Goal: Find specific page/section: Find specific page/section

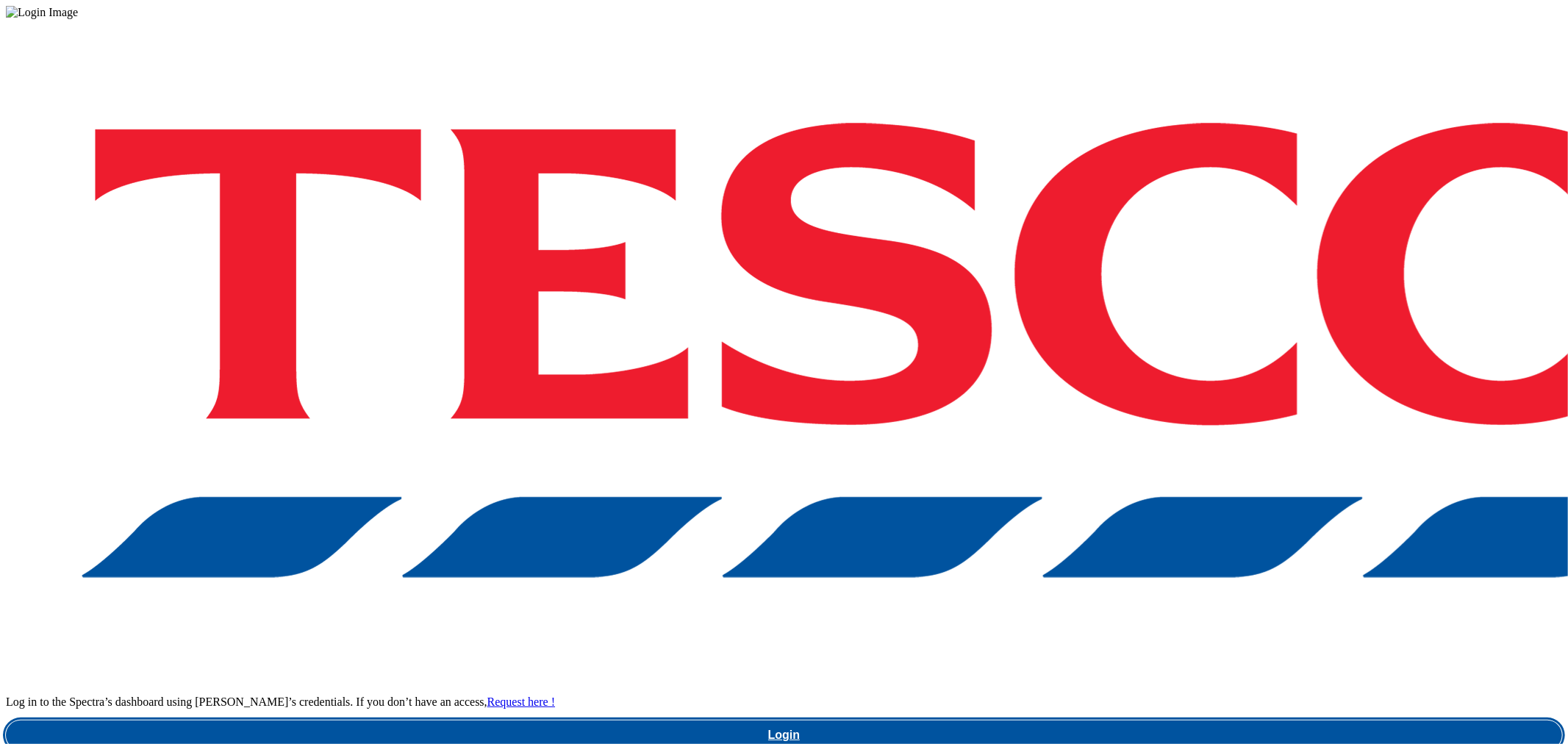
click at [1178, 721] on link "Login" at bounding box center [784, 735] width 1556 height 29
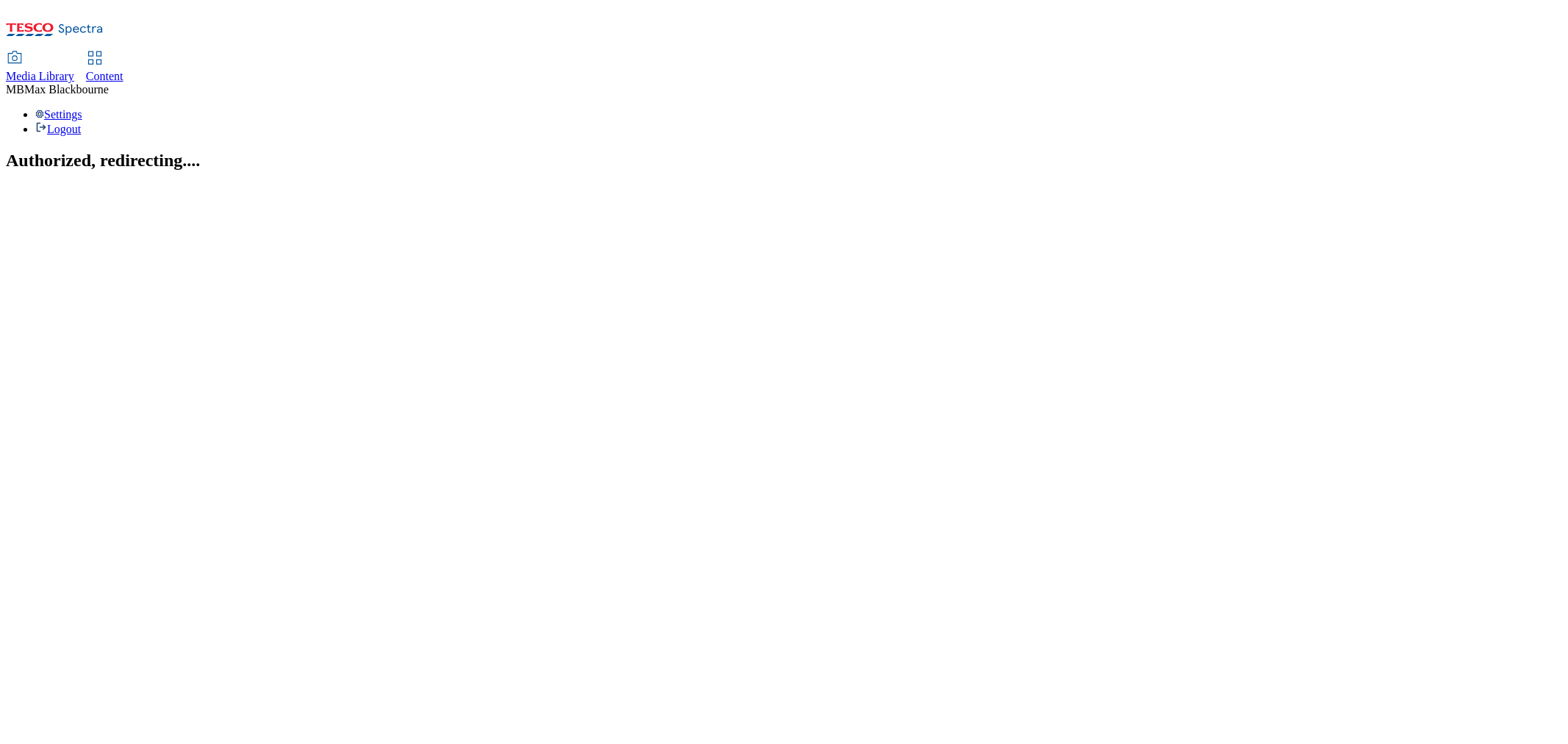
click at [124, 53] on link "Content" at bounding box center [105, 68] width 38 height 31
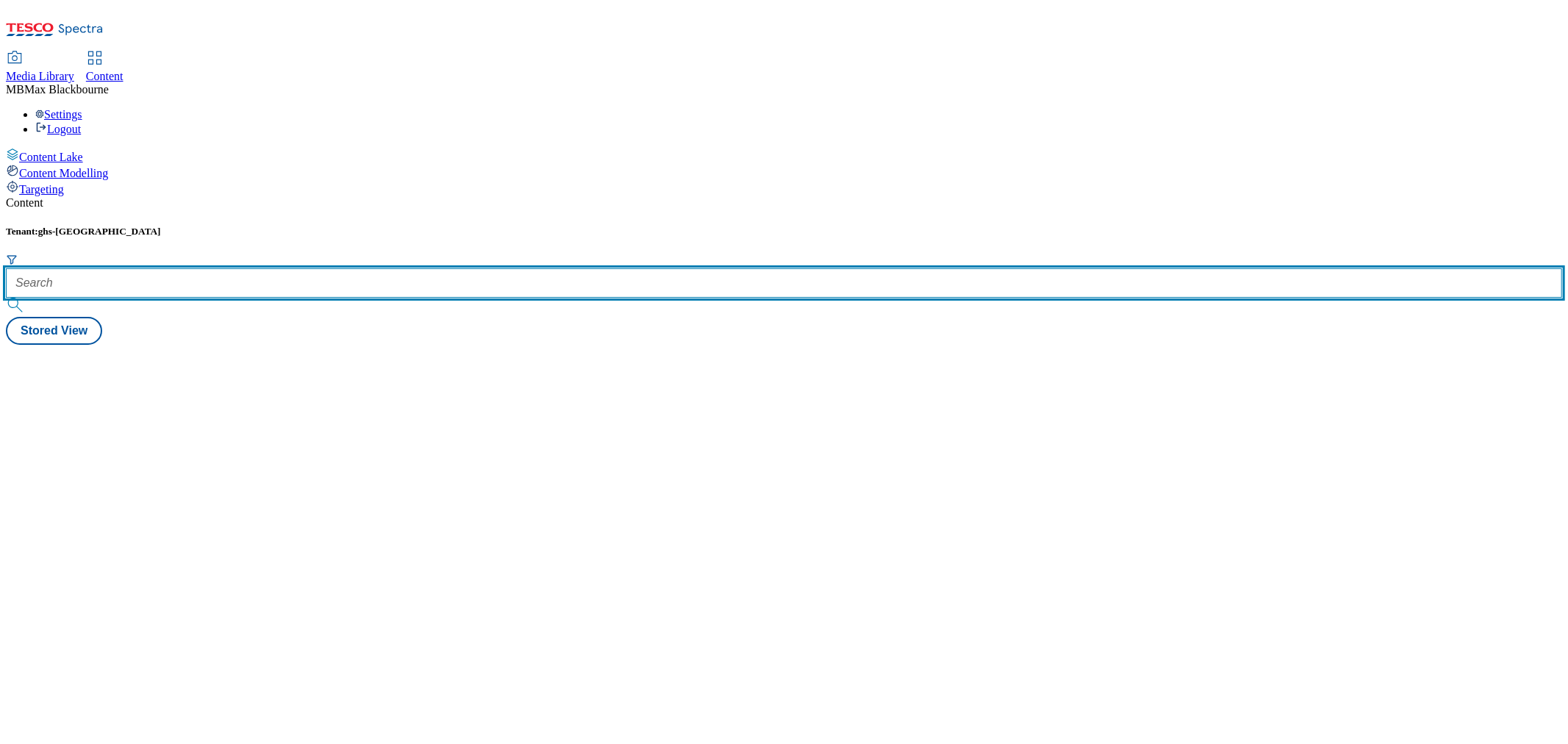
click at [339, 268] on input "text" at bounding box center [784, 282] width 1556 height 29
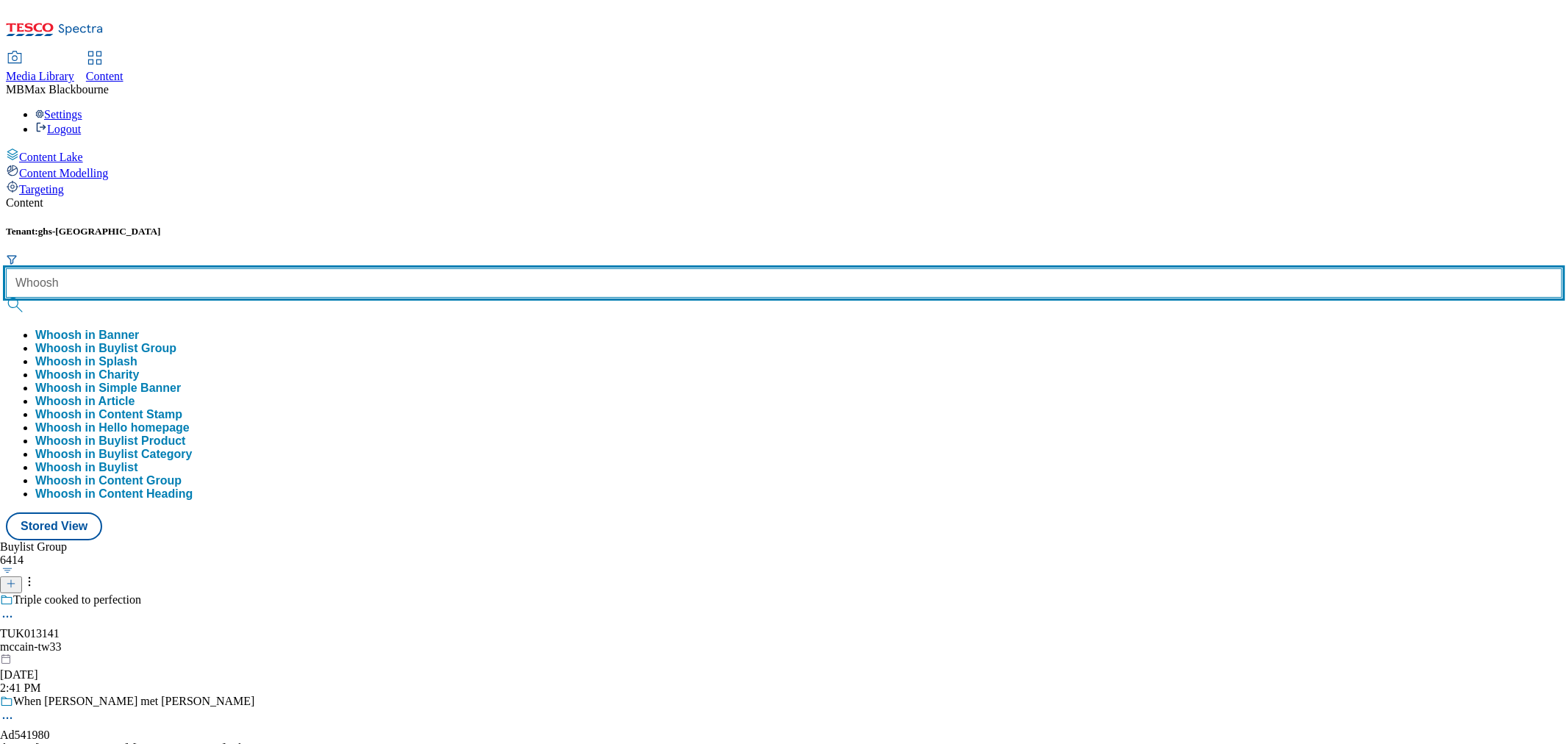
type input "Whoosh"
click at [6, 297] on button "submit" at bounding box center [16, 305] width 21 height 15
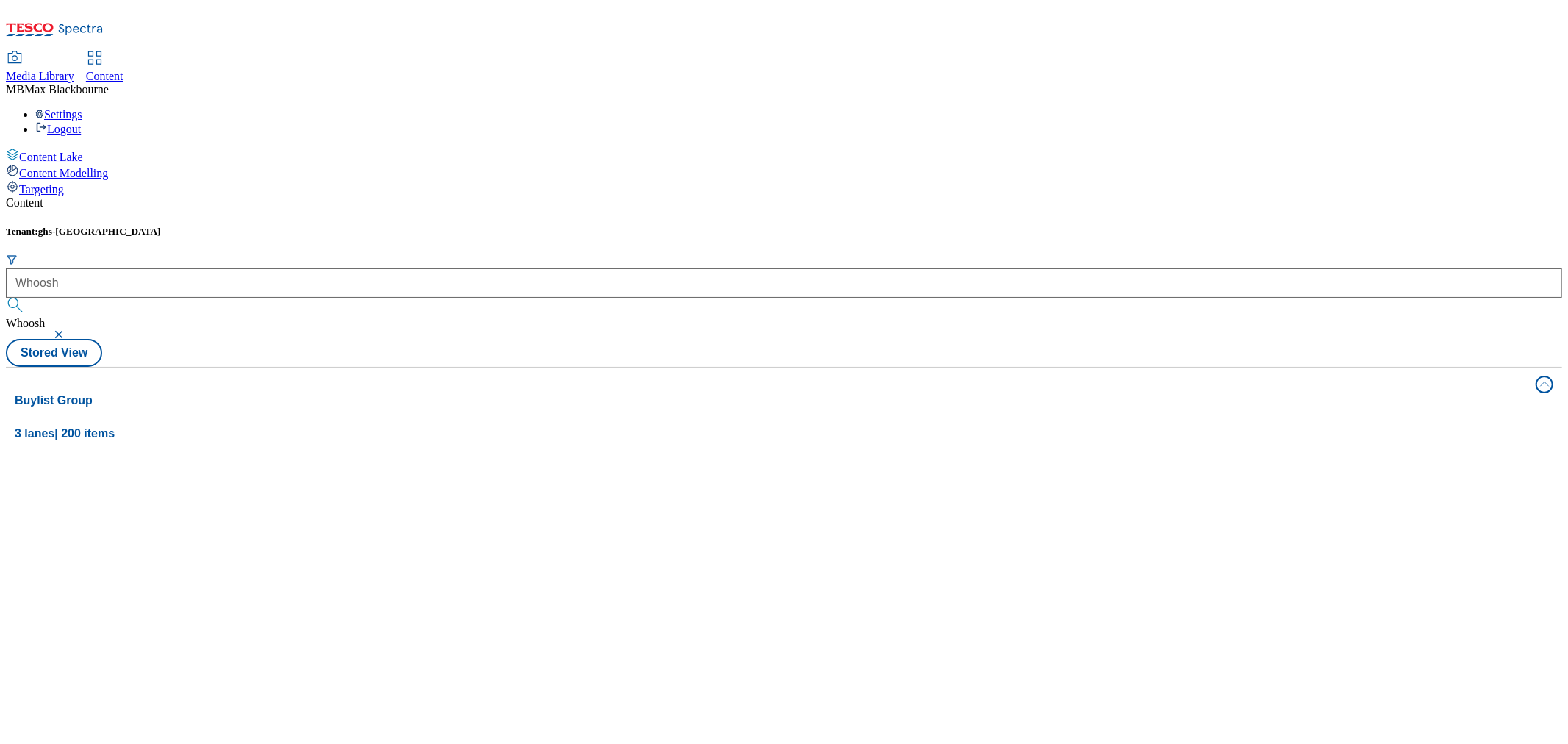
click at [431, 225] on div "Tenant: ghs-uk Whoosh Whoosh" at bounding box center [784, 281] width 1556 height 114
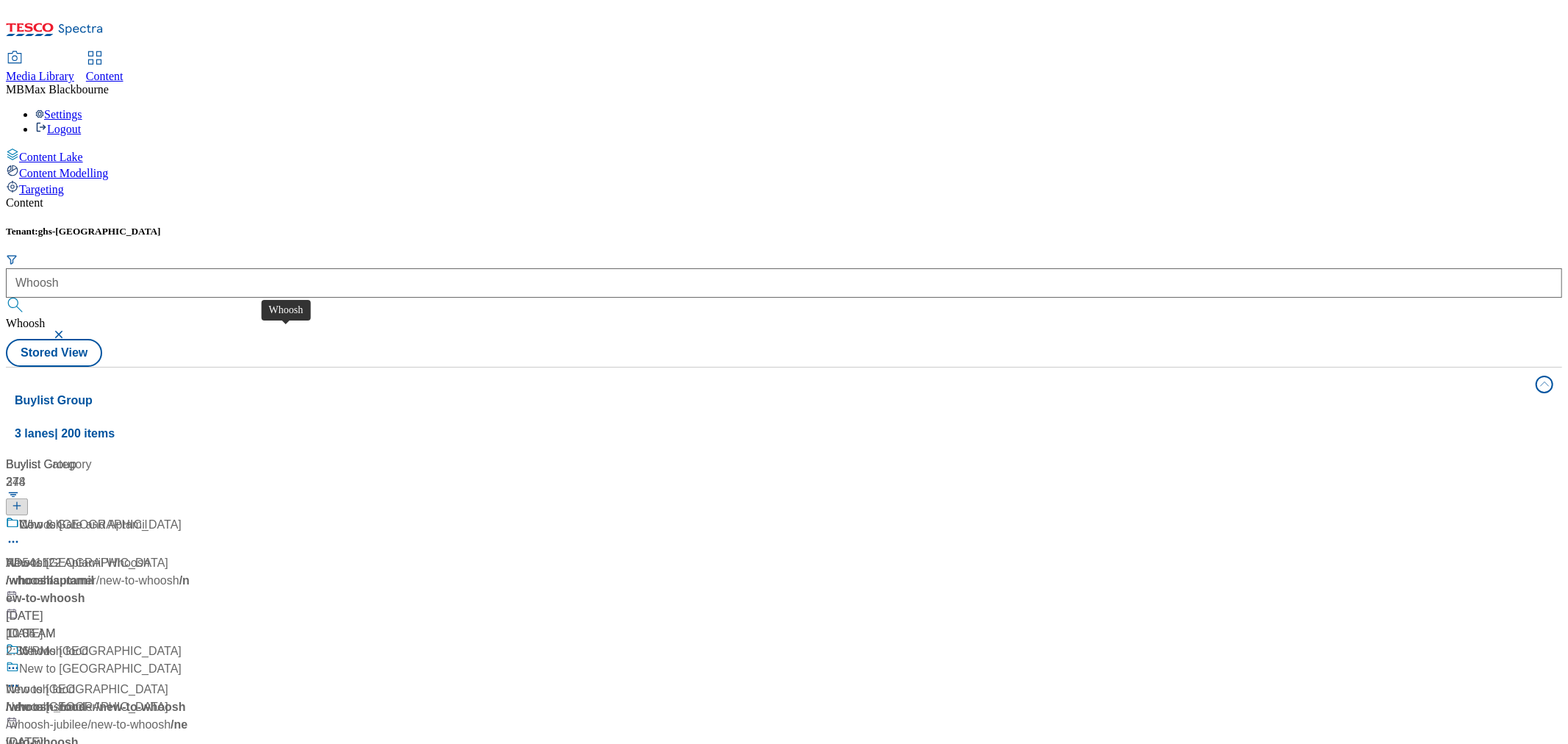
click at [49, 554] on span "Whoosh" at bounding box center [27, 563] width 43 height 18
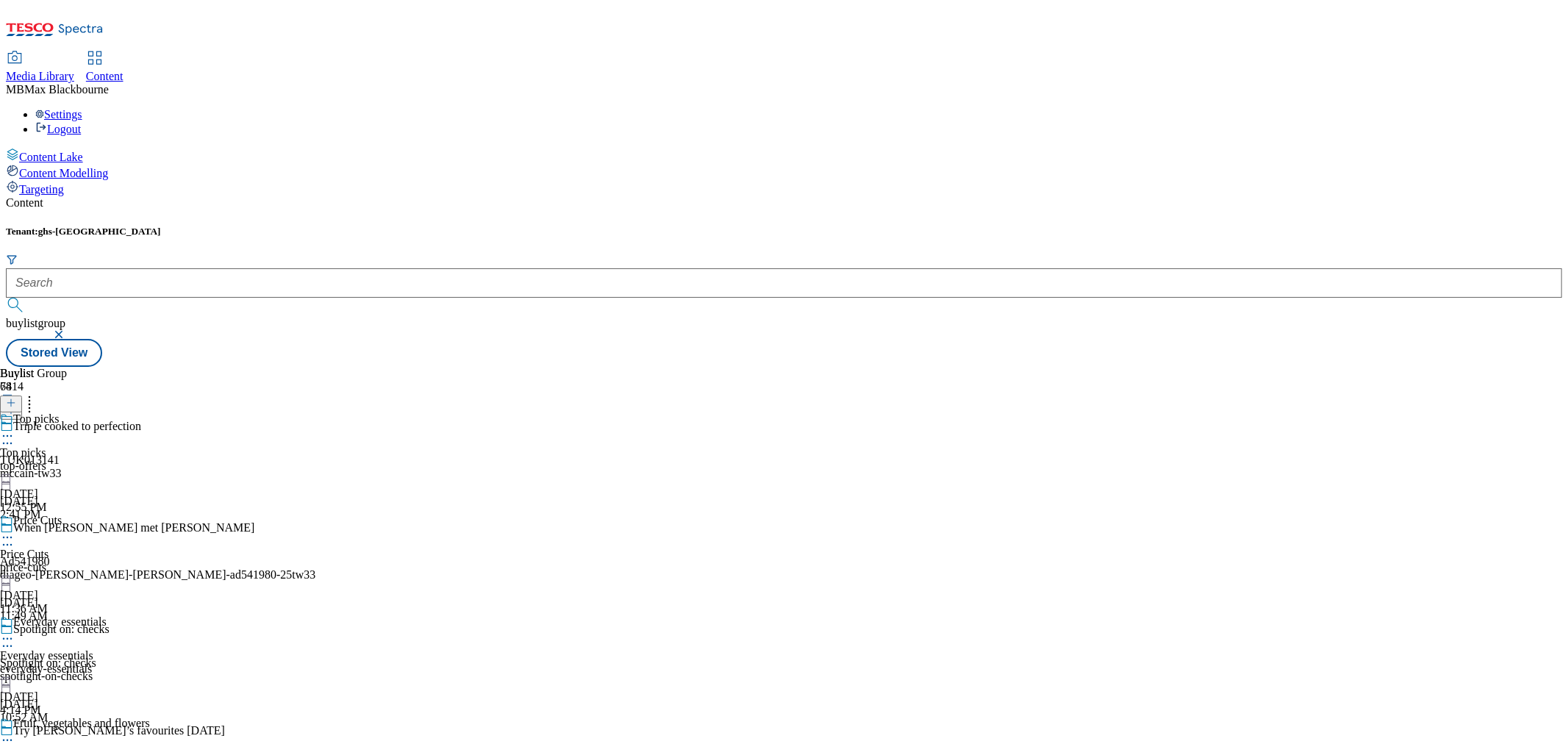
click at [723, 225] on div "Tenant: ghs-uk buylistgroup Stored View" at bounding box center [784, 296] width 1556 height 141
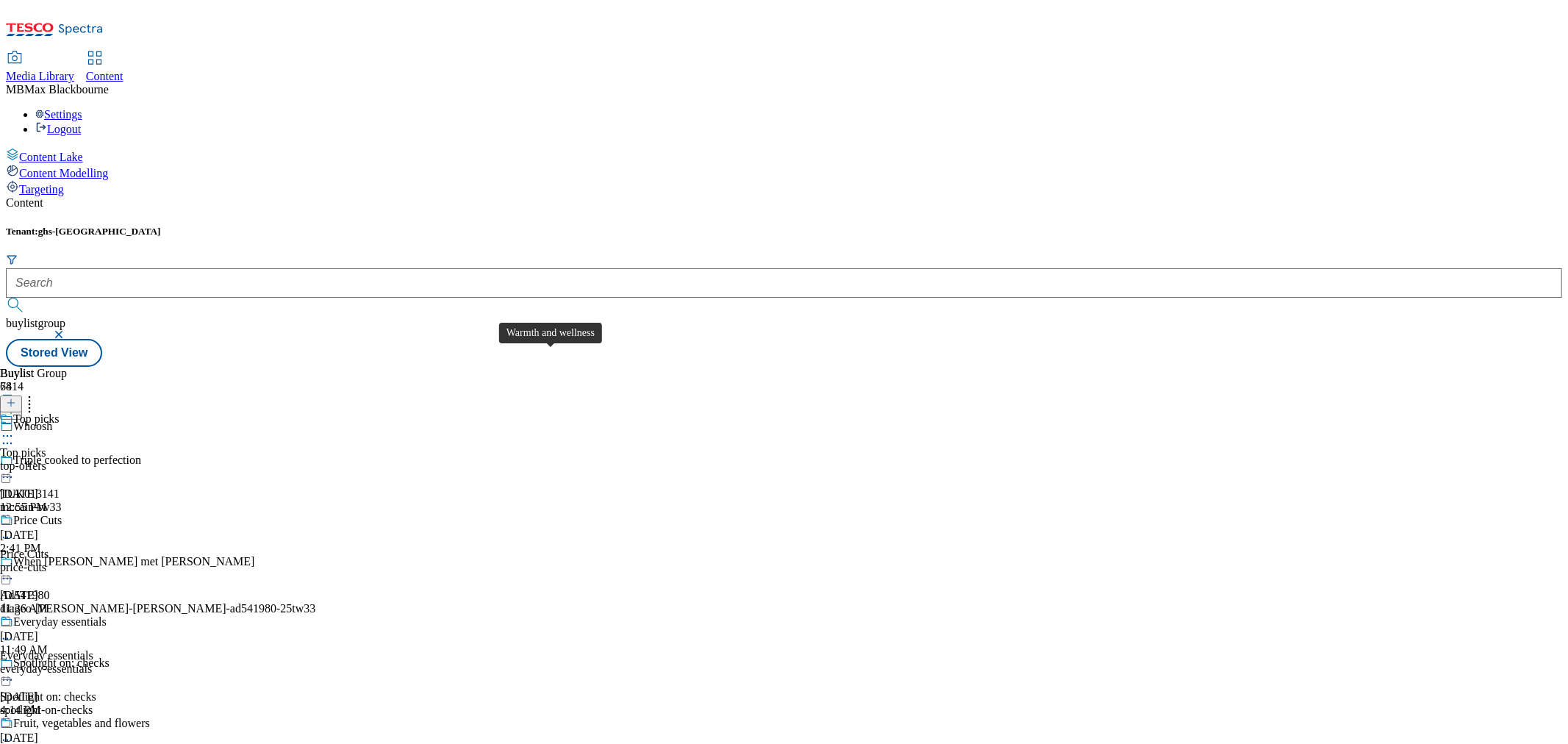
scroll to position [2591, 0]
drag, startPoint x: 710, startPoint y: 266, endPoint x: 732, endPoint y: 494, distance: 229.1
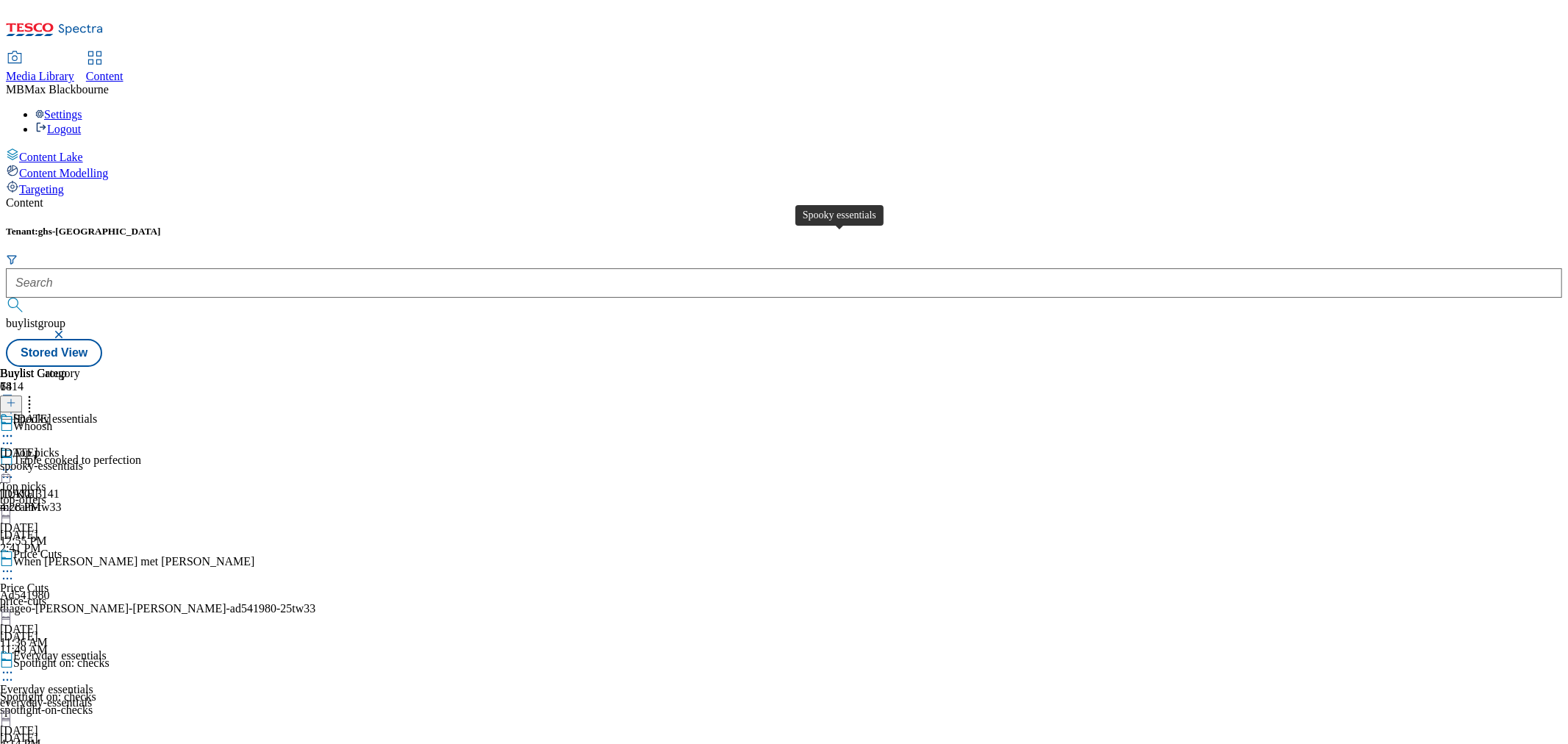
click at [97, 412] on div "Spooky essentials" at bounding box center [54, 418] width 84 height 13
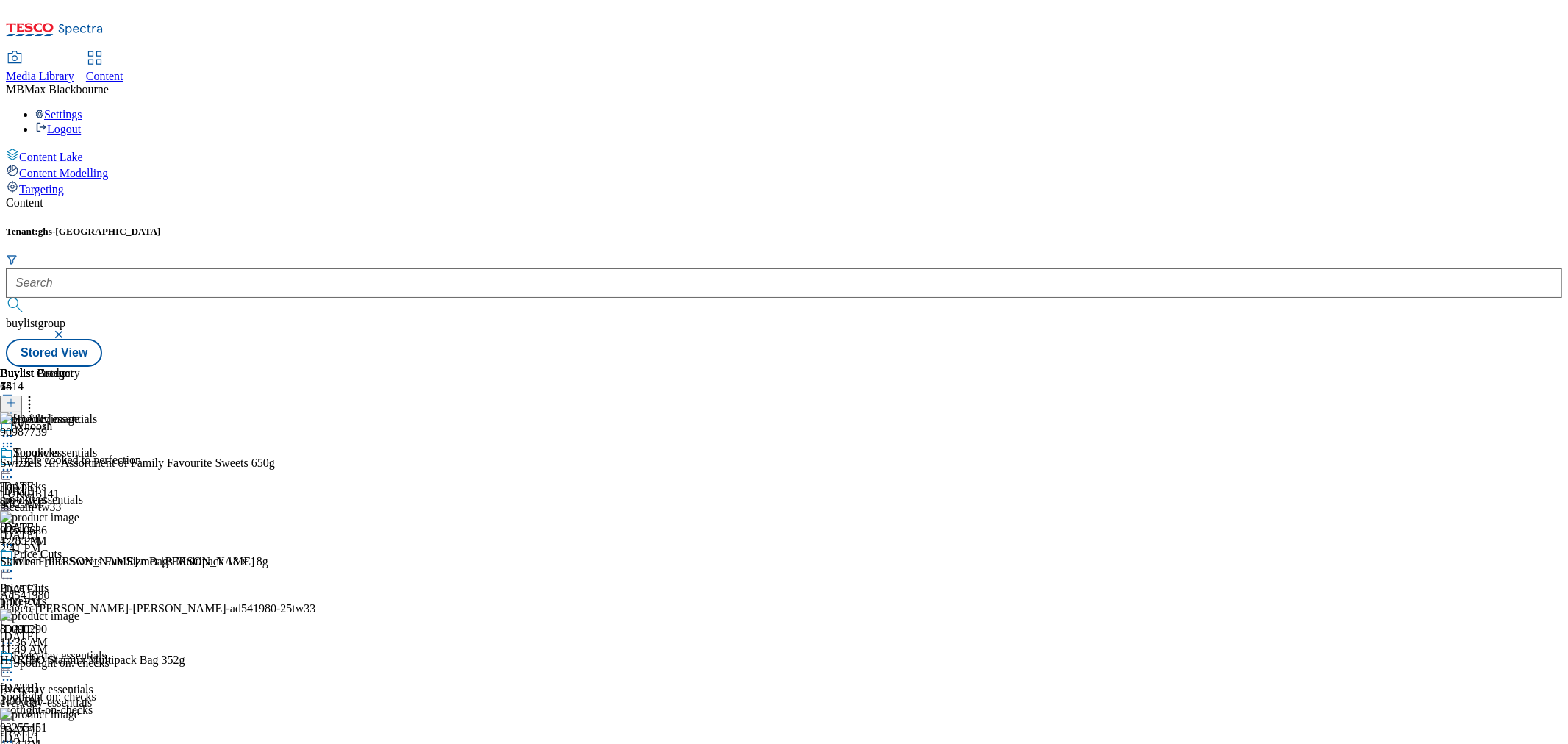
click at [97, 466] on div "Spooky essentials Halloween spooky-essentials Sep 17, 2025 4:28 PM" at bounding box center [48, 496] width 97 height 101
click at [788, 196] on div "Content Tenant: ghs-uk buylistgroup Stored View Buylist Group 6414 Whoosh Tripl…" at bounding box center [784, 281] width 1556 height 171
